Goal: Task Accomplishment & Management: Use online tool/utility

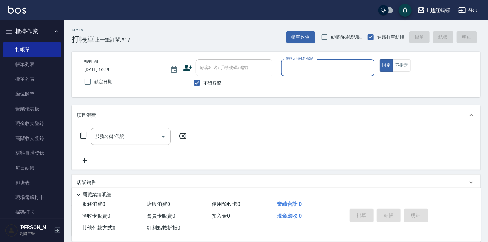
click at [317, 69] on input "服務人員姓名/編號" at bounding box center [328, 67] width 88 height 11
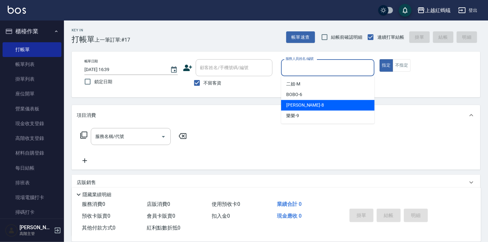
click at [302, 104] on div "張浩 -8" at bounding box center [327, 105] width 93 height 11
type input "張浩-8"
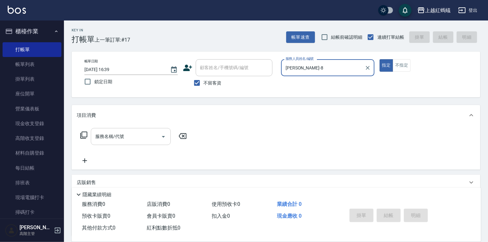
click at [128, 133] on input "服務名稱/代號" at bounding box center [126, 136] width 65 height 11
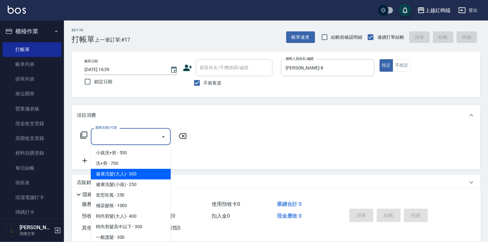
click at [137, 176] on span "健康洗髮(大人) - 300" at bounding box center [131, 174] width 80 height 11
type input "健康洗髮(大人)(201)"
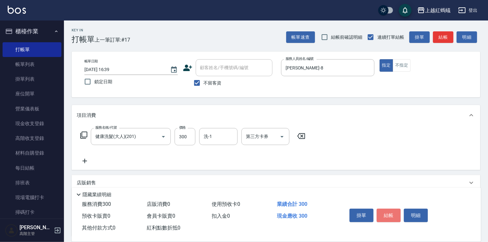
click at [392, 216] on button "結帳" at bounding box center [389, 214] width 24 height 13
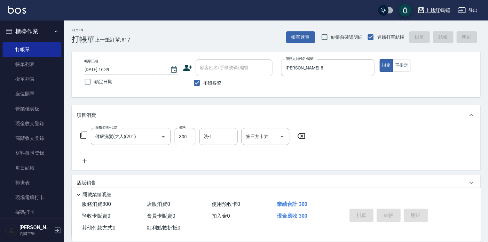
type input "2025/09/06 17:21"
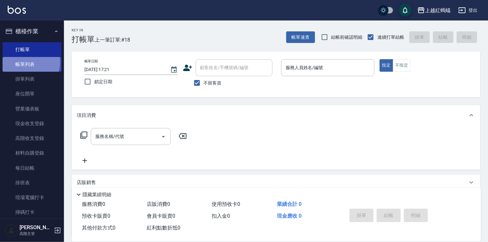
click at [27, 63] on link "帳單列表" at bounding box center [32, 64] width 59 height 15
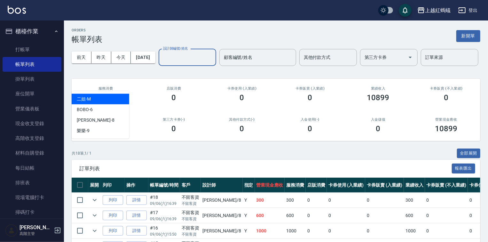
click at [161, 63] on input "設計師編號/姓名" at bounding box center [187, 57] width 52 height 11
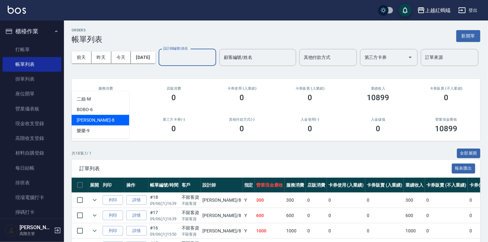
click at [105, 121] on div "張浩 -8" at bounding box center [101, 120] width 58 height 11
type input "張浩-8"
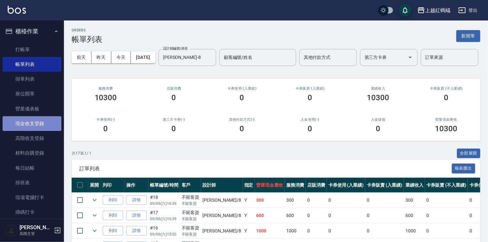
click at [35, 121] on link "現金收支登錄" at bounding box center [32, 123] width 59 height 15
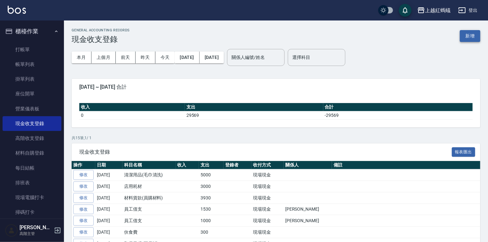
click at [473, 33] on button "新增" at bounding box center [470, 36] width 20 height 12
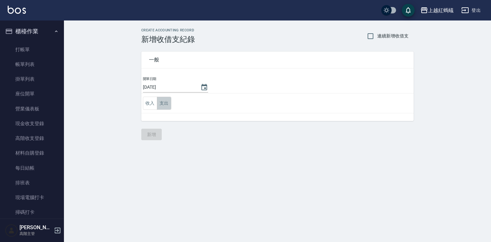
click at [163, 102] on button "支出" at bounding box center [164, 103] width 14 height 13
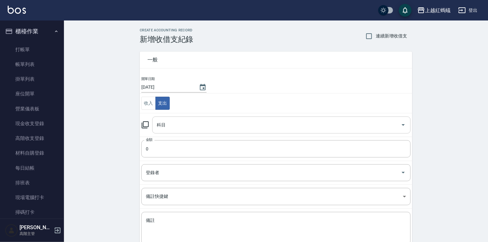
click at [169, 125] on input "科目" at bounding box center [276, 124] width 243 height 11
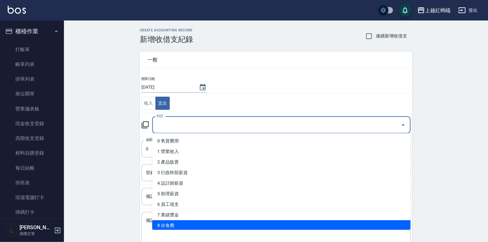
click at [187, 228] on li "8 伙食費" at bounding box center [281, 225] width 258 height 11
type input "8 伙食費"
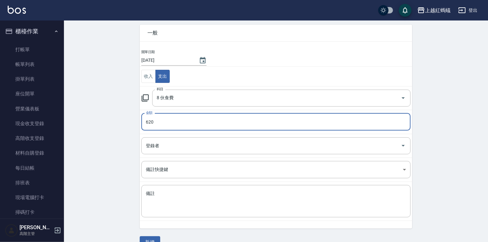
scroll to position [40, 0]
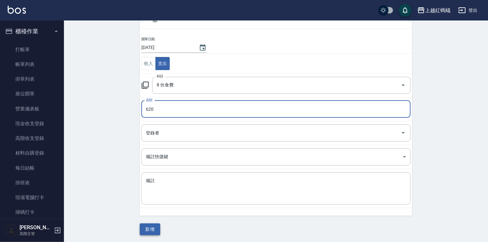
type input "620"
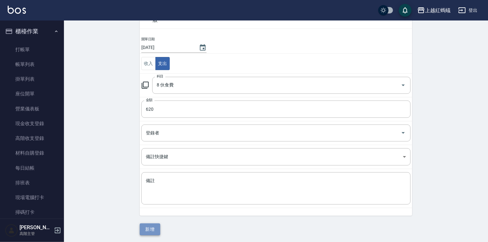
click at [148, 231] on button "新增" at bounding box center [150, 229] width 20 height 12
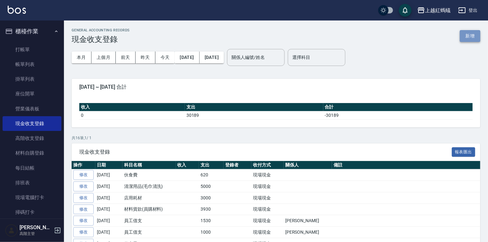
click at [469, 38] on button "新增" at bounding box center [470, 36] width 20 height 12
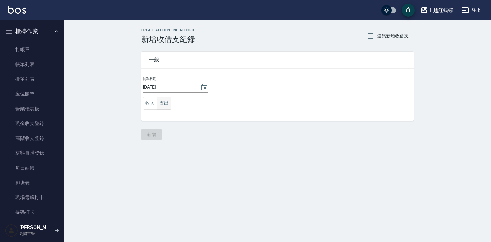
click at [159, 101] on button "支出" at bounding box center [164, 103] width 14 height 13
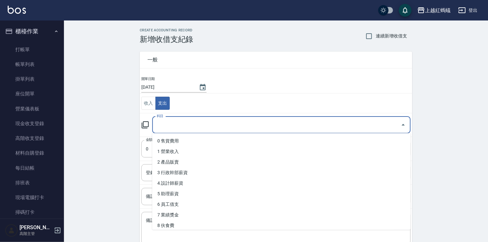
click at [175, 127] on input "科目" at bounding box center [276, 124] width 243 height 11
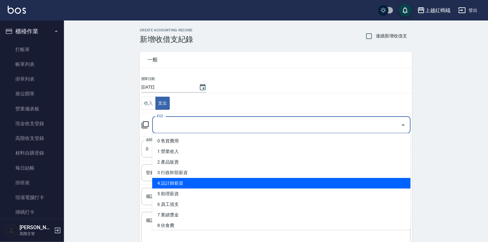
click at [186, 183] on li "4 設計師薪資" at bounding box center [281, 183] width 258 height 11
type input "4 設計師薪資"
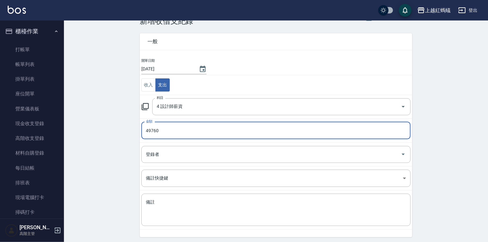
scroll to position [40, 0]
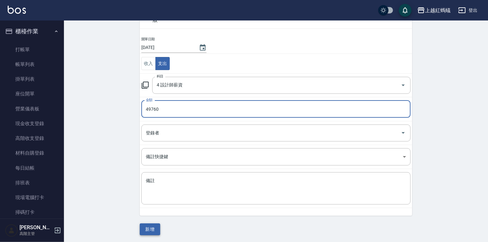
type input "49760"
click at [153, 229] on button "新增" at bounding box center [150, 229] width 20 height 12
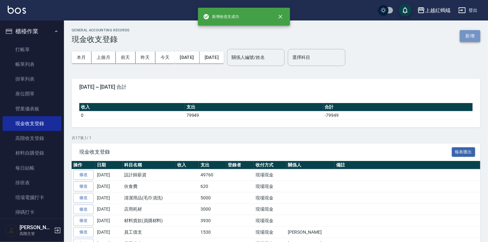
click at [464, 37] on button "新增" at bounding box center [470, 36] width 20 height 12
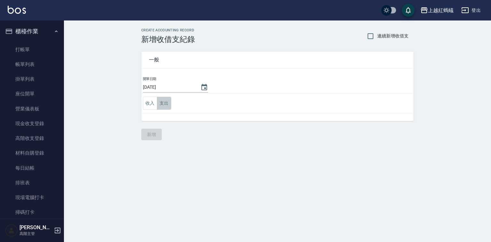
click at [164, 102] on button "支出" at bounding box center [164, 103] width 14 height 13
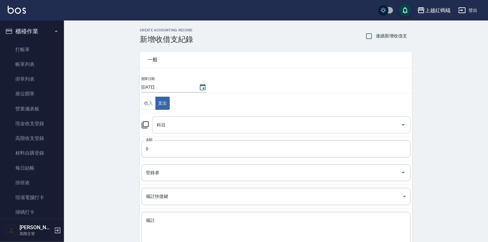
click at [174, 130] on input "科目" at bounding box center [276, 124] width 243 height 11
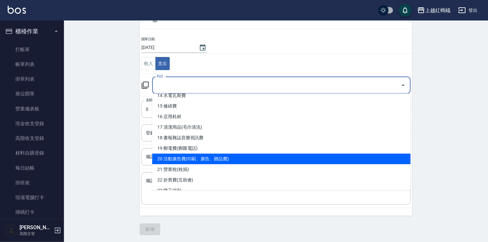
scroll to position [128, 0]
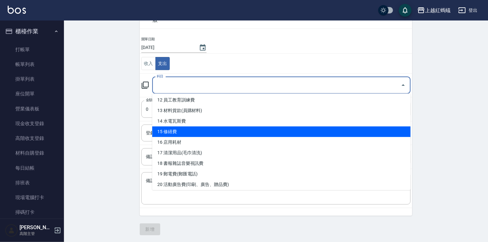
click at [167, 130] on li "15 修繕費" at bounding box center [281, 131] width 258 height 11
type input "15 修繕費"
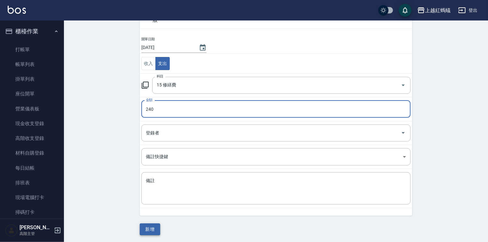
type input "240"
click at [151, 226] on button "新增" at bounding box center [150, 229] width 20 height 12
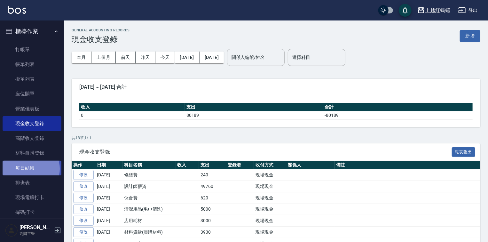
click at [29, 168] on link "每日結帳" at bounding box center [32, 167] width 59 height 15
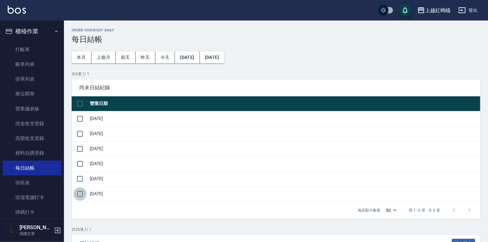
click at [79, 192] on input "checkbox" at bounding box center [79, 193] width 13 height 13
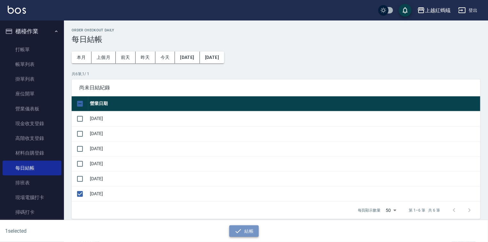
click at [237, 230] on icon "button" at bounding box center [238, 231] width 8 height 8
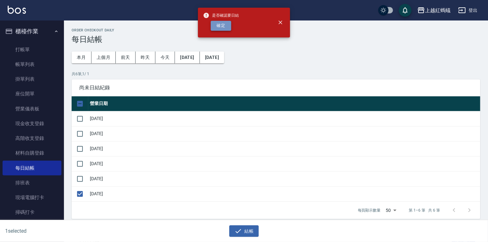
click at [228, 25] on button "確定" at bounding box center [221, 26] width 20 height 10
checkbox input "false"
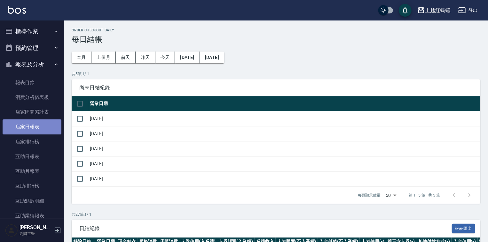
click at [35, 123] on link "店家日報表" at bounding box center [32, 126] width 59 height 15
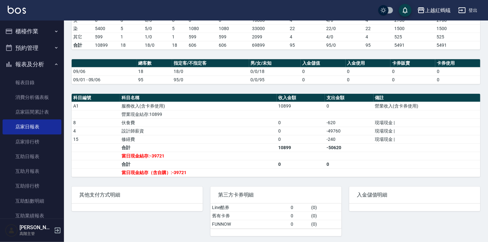
scroll to position [128, 0]
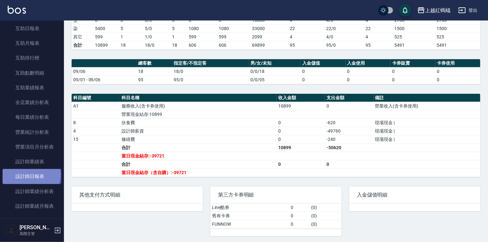
click at [31, 175] on link "設計師日報表" at bounding box center [32, 176] width 59 height 15
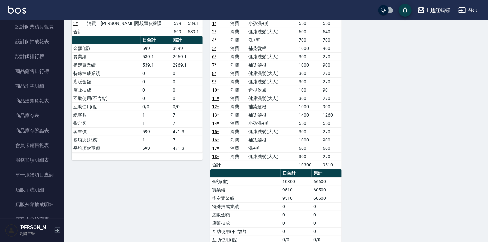
scroll to position [563, 0]
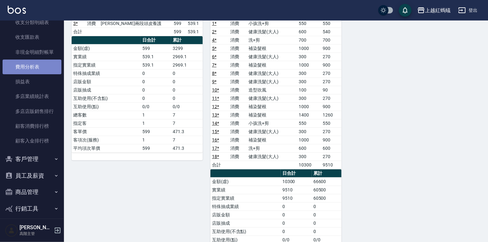
click at [37, 64] on link "費用分析表" at bounding box center [32, 66] width 59 height 15
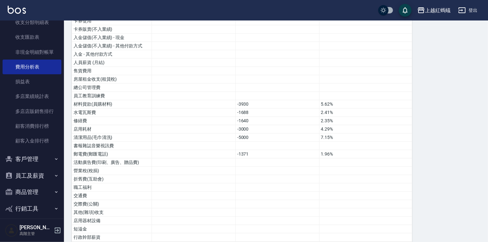
scroll to position [310, 0]
